Goal: Obtain resource: Download file/media

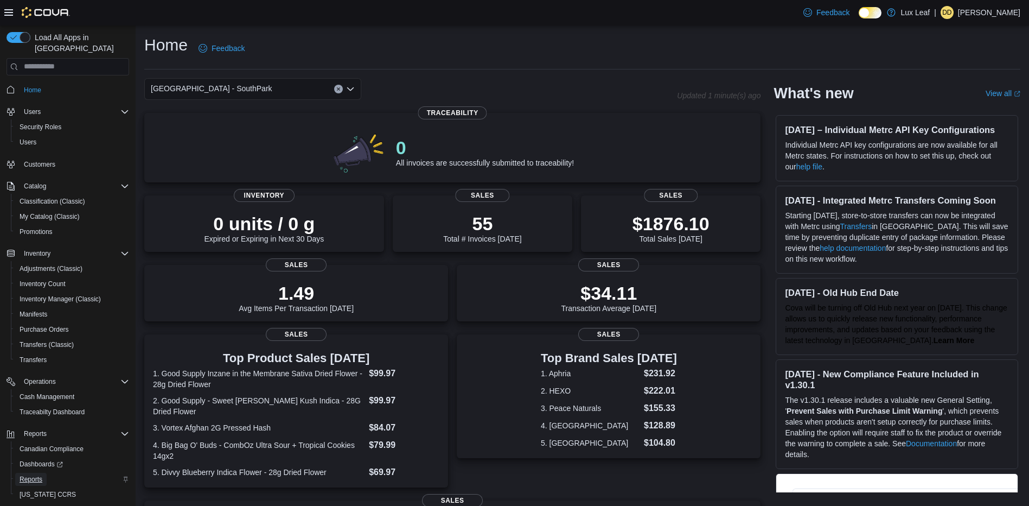
click at [39, 473] on span "Reports" at bounding box center [31, 479] width 23 height 13
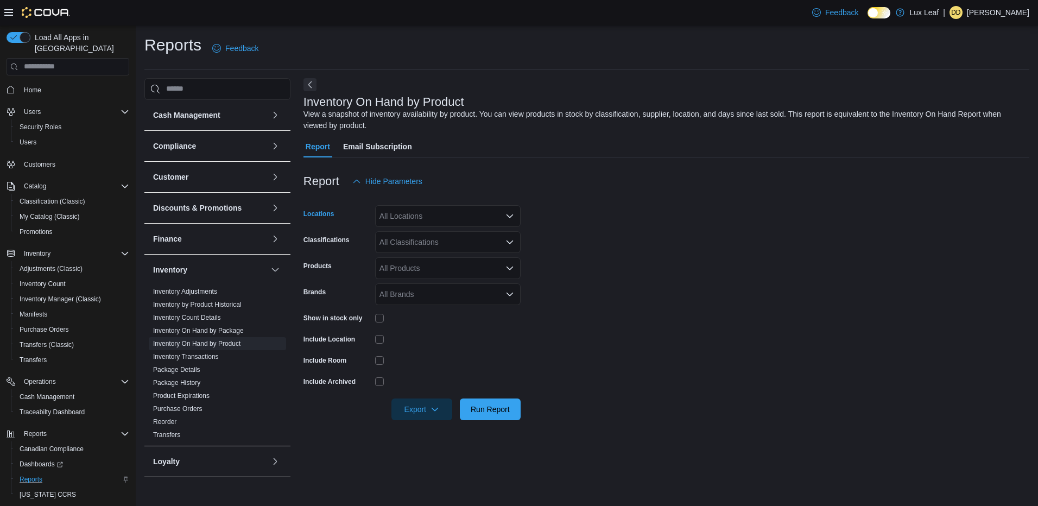
click at [430, 216] on div "All Locations" at bounding box center [447, 216] width 145 height 22
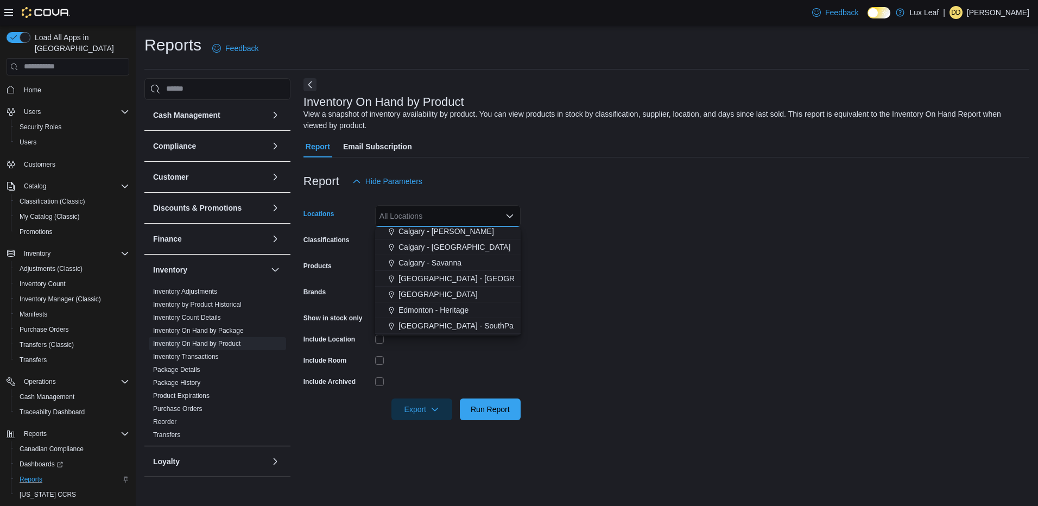
scroll to position [54, 0]
click at [449, 309] on span "[GEOGRAPHIC_DATA] - SouthPark" at bounding box center [459, 306] width 122 height 11
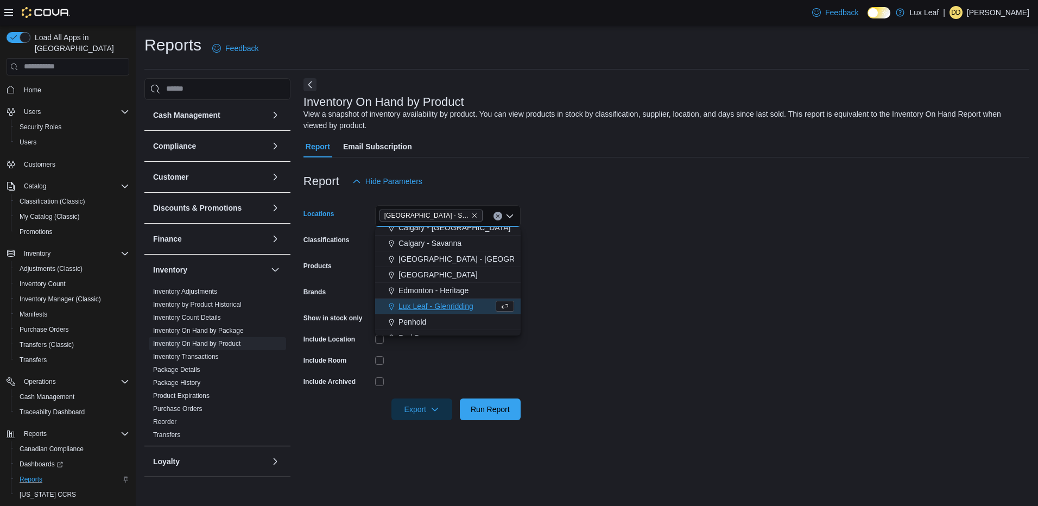
click at [572, 254] on form "Locations Edmonton - SouthPark Combo box. Selected. Edmonton - SouthPark. Press…" at bounding box center [666, 306] width 726 height 228
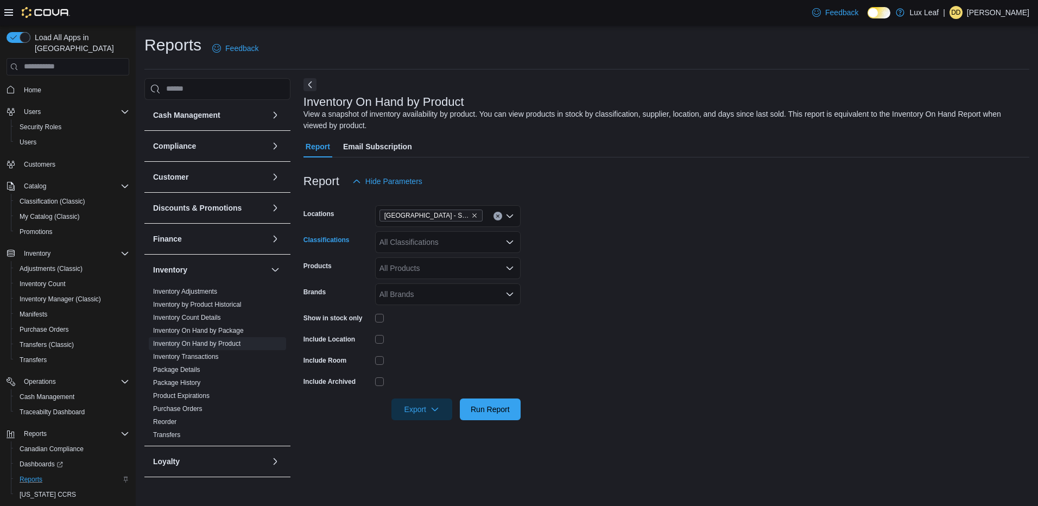
click at [455, 243] on div "All Classifications" at bounding box center [447, 242] width 145 height 22
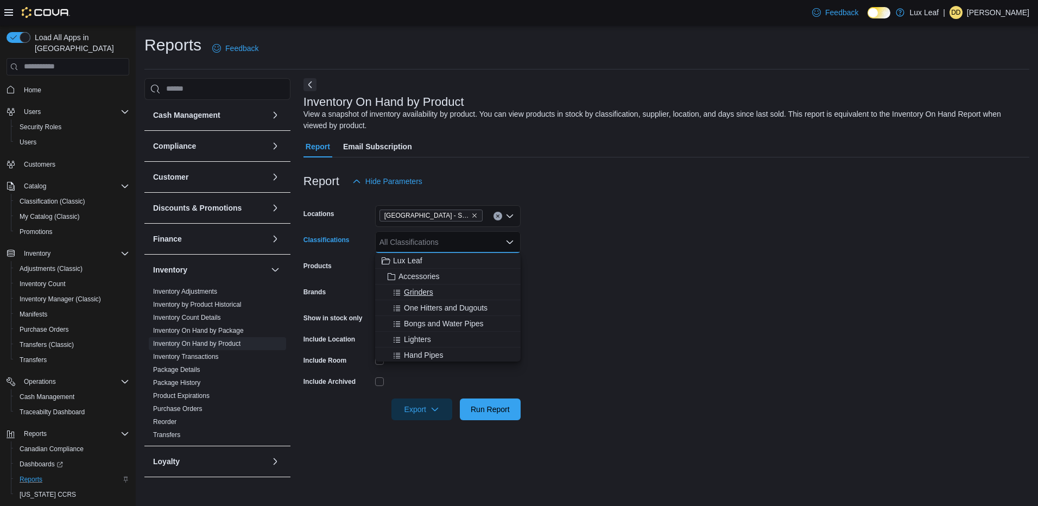
click at [439, 286] on button "Grinders" at bounding box center [447, 292] width 145 height 16
click at [439, 323] on div "Lighters" at bounding box center [447, 323] width 132 height 11
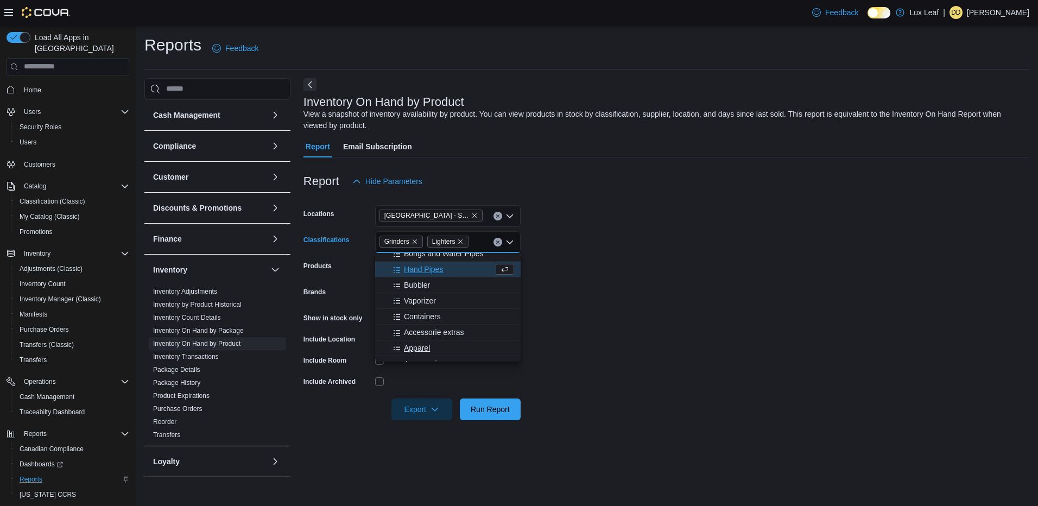
click at [424, 346] on span "Apparel" at bounding box center [417, 347] width 26 height 11
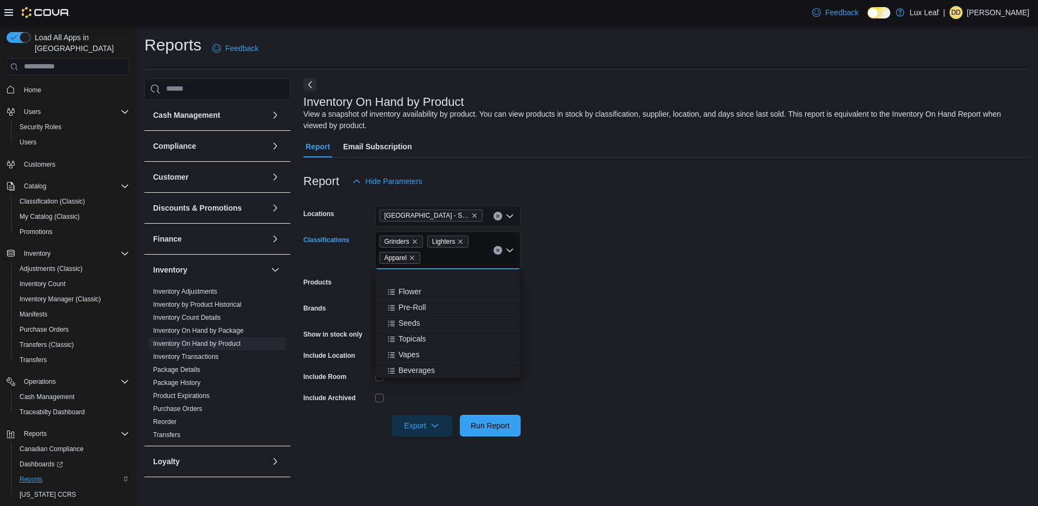
scroll to position [269, 0]
click at [424, 307] on div "Vapes" at bounding box center [447, 306] width 132 height 11
click at [606, 287] on form "Locations Edmonton - SouthPark Classifications Grinders Lighters Apparel Vapes …" at bounding box center [666, 314] width 726 height 244
click at [436, 419] on span "Export" at bounding box center [422, 425] width 48 height 22
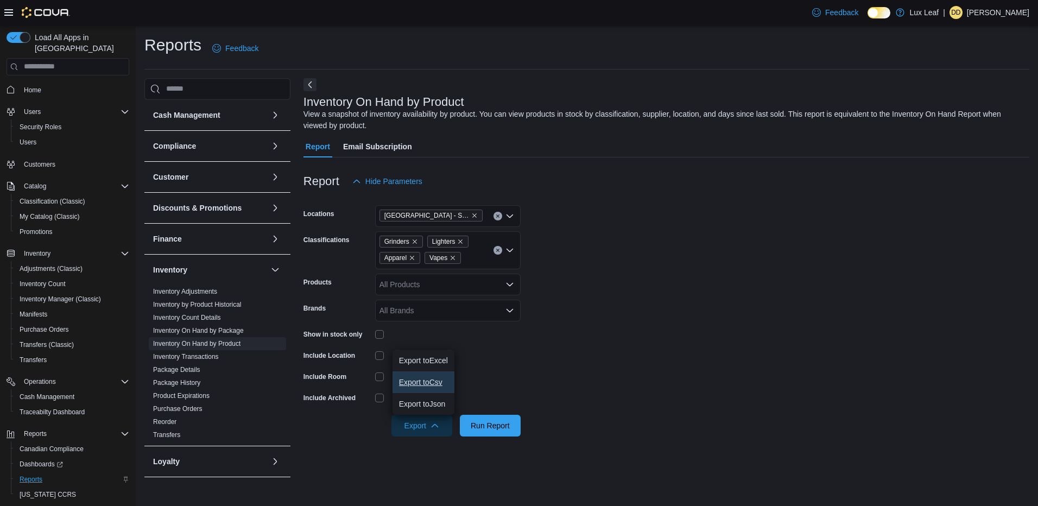
click at [436, 383] on span "Export to Csv" at bounding box center [423, 382] width 49 height 9
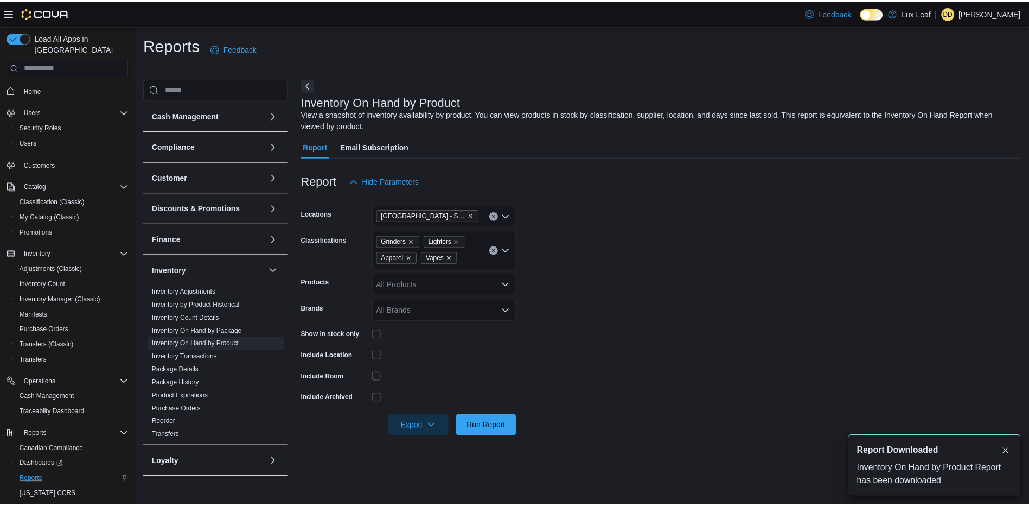
scroll to position [0, 0]
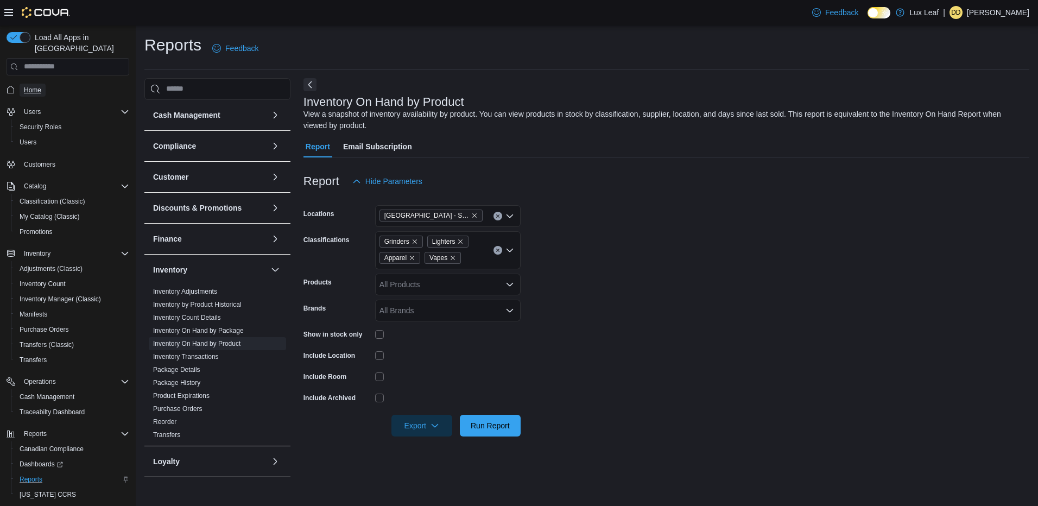
click at [30, 86] on span "Home" at bounding box center [32, 90] width 17 height 9
